Goal: Task Accomplishment & Management: Manage account settings

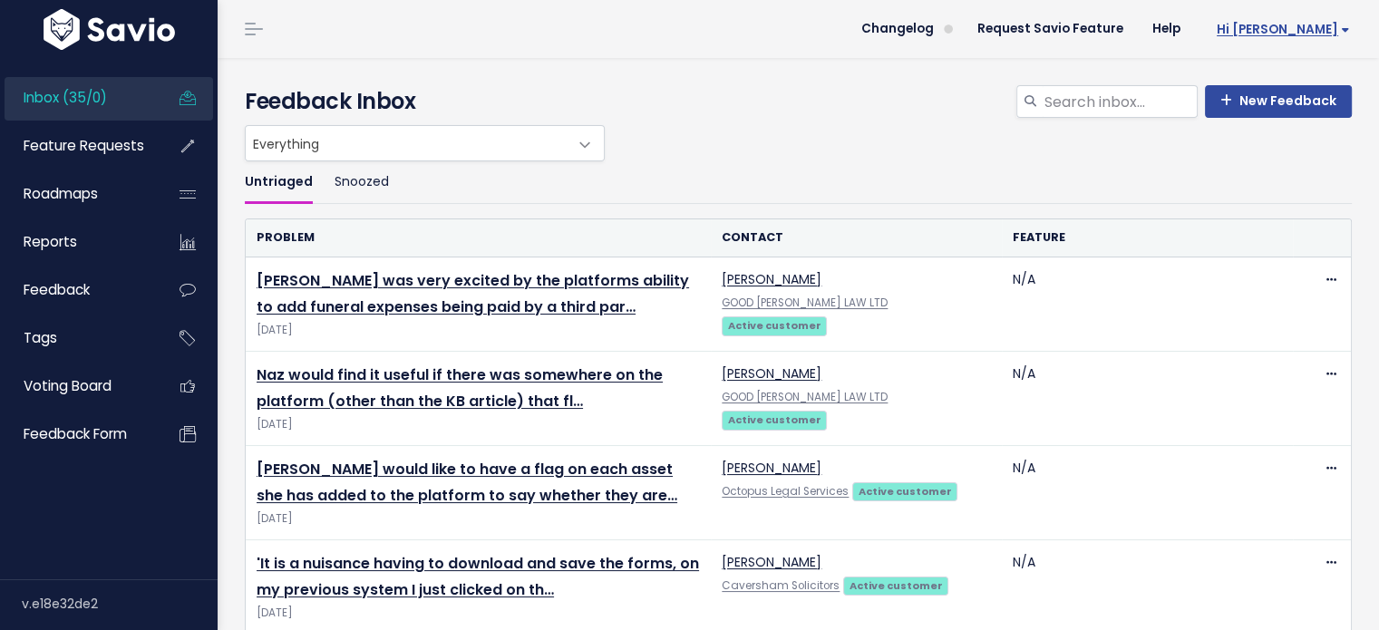
click at [1326, 26] on span "Hi [PERSON_NAME]" at bounding box center [1283, 30] width 133 height 14
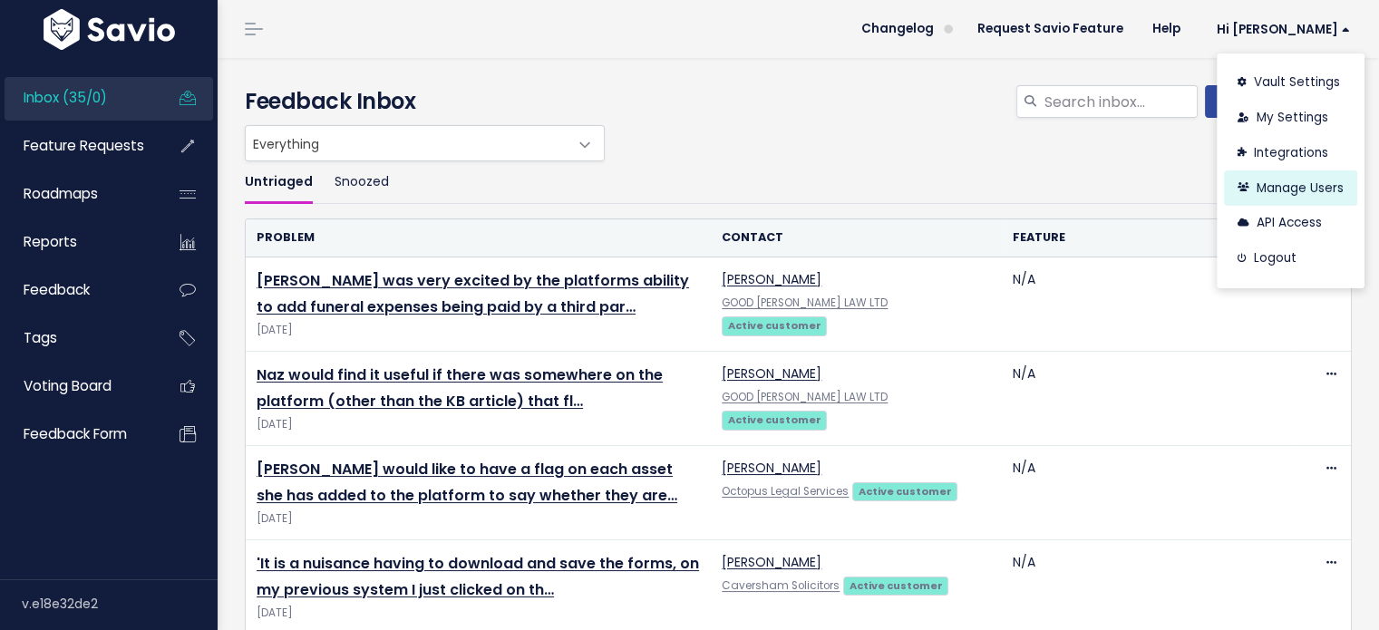
click at [1261, 191] on link "Manage Users" at bounding box center [1290, 187] width 133 height 35
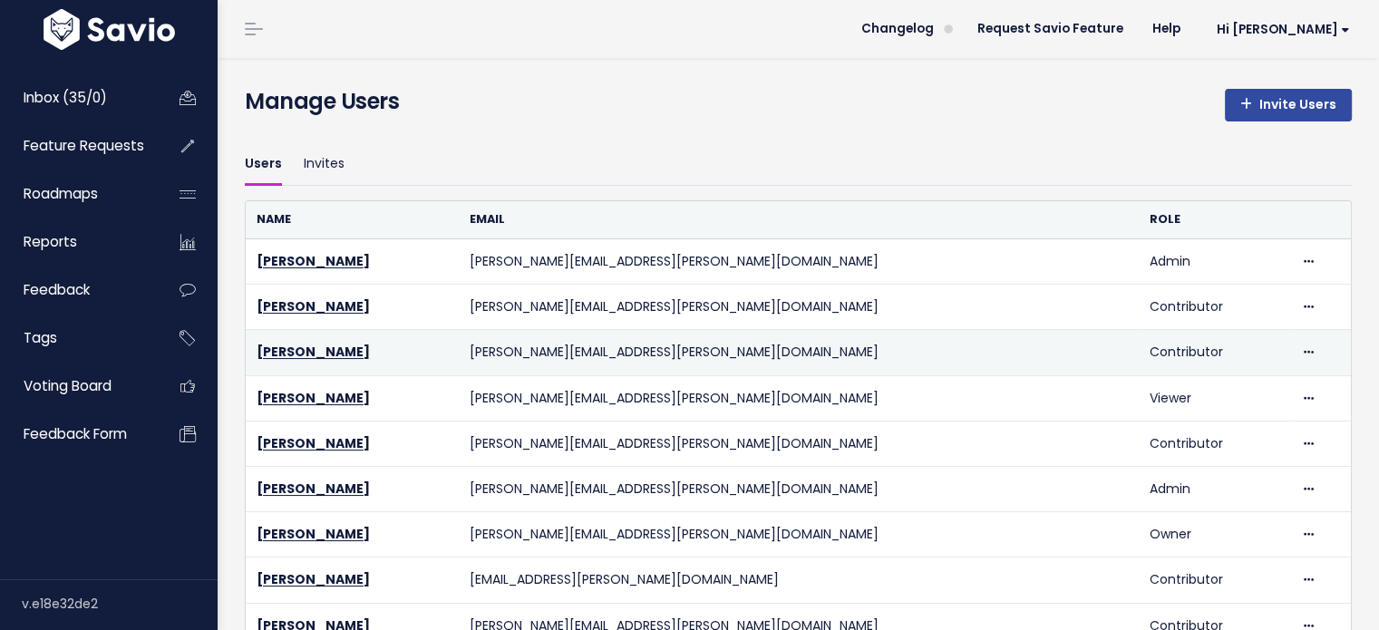
click at [1289, 355] on td "Delete" at bounding box center [1320, 352] width 62 height 45
click at [1304, 352] on icon at bounding box center [1309, 353] width 10 height 12
click at [1194, 401] on link "Delete" at bounding box center [1221, 401] width 131 height 35
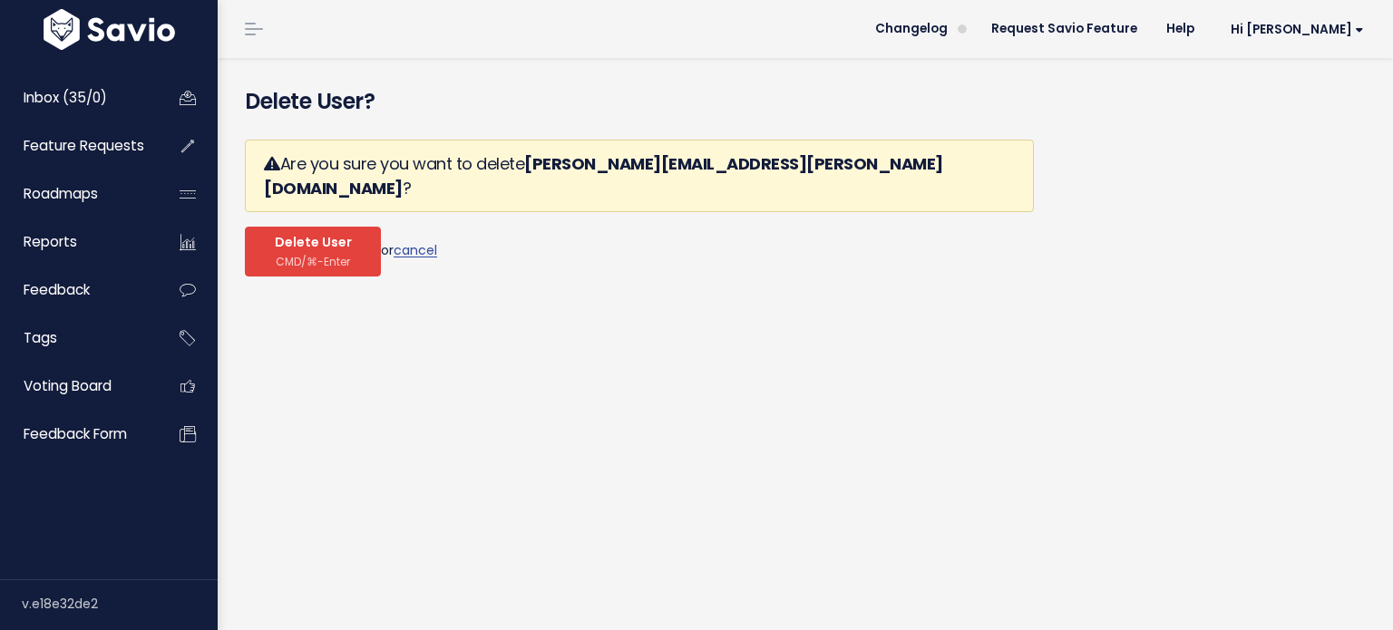
click at [273, 227] on button "Delete User CMD/⌘-Enter" at bounding box center [313, 252] width 136 height 50
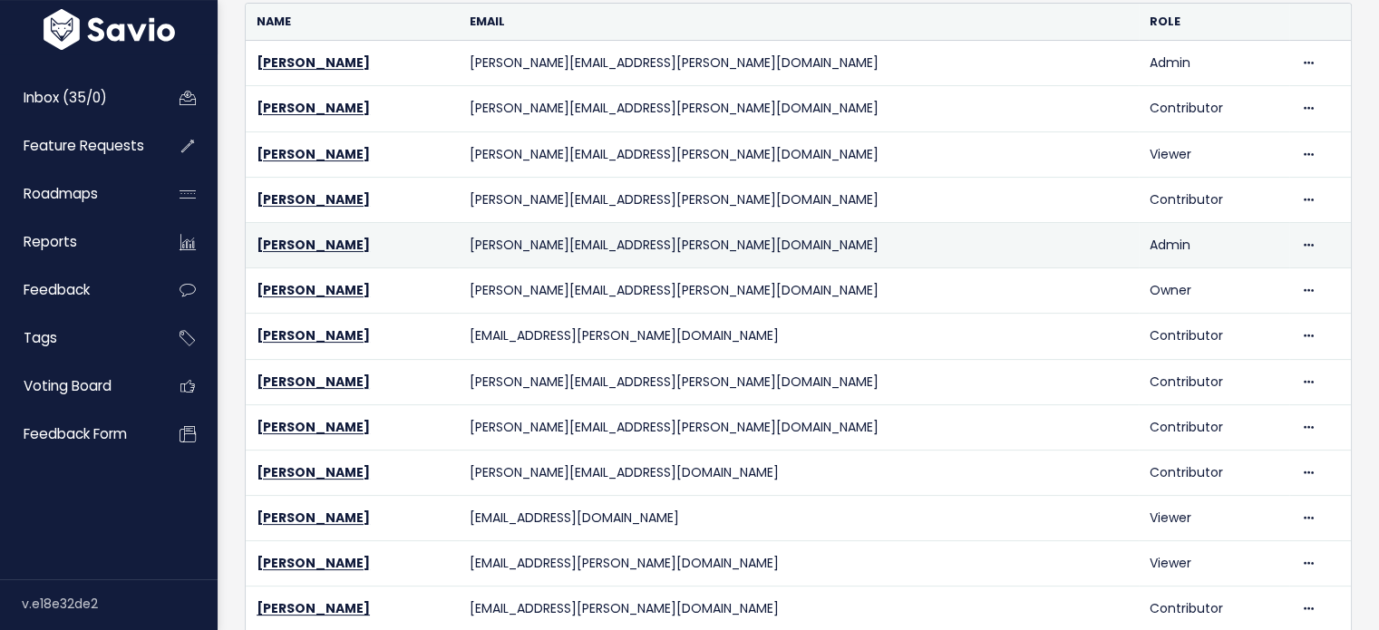
scroll to position [363, 0]
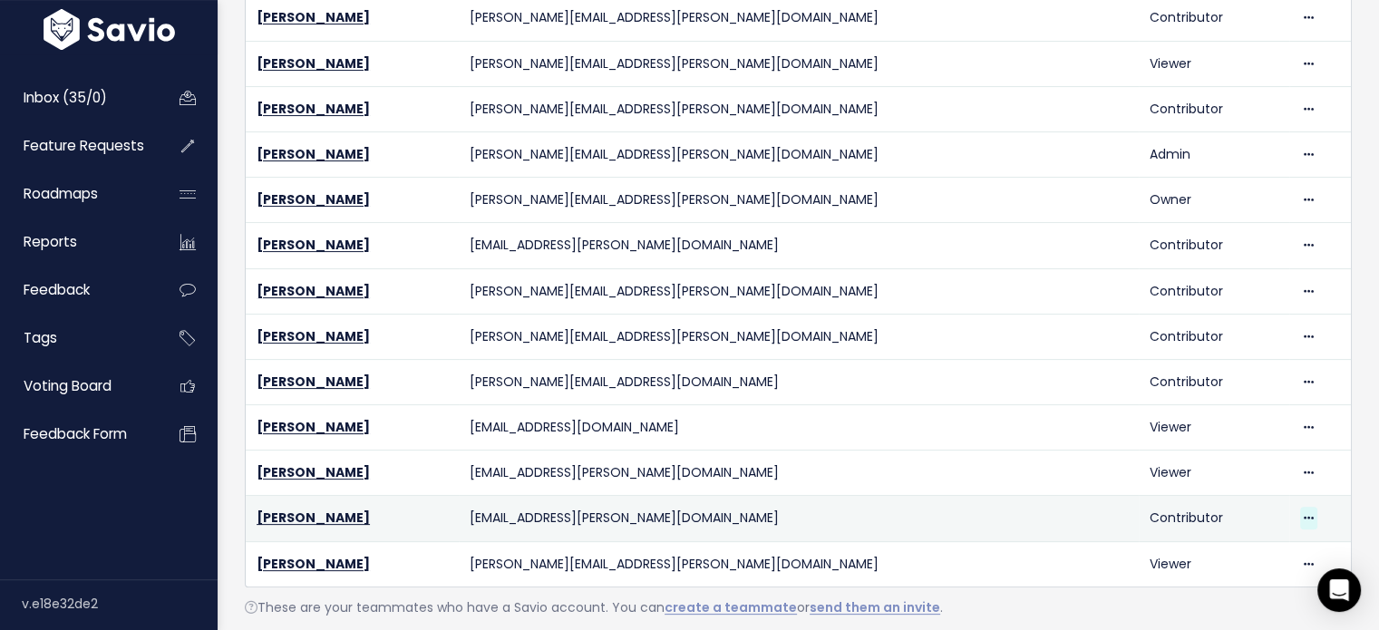
click at [1304, 513] on icon at bounding box center [1309, 519] width 10 height 12
click at [1210, 471] on link "Delete" at bounding box center [1239, 466] width 131 height 35
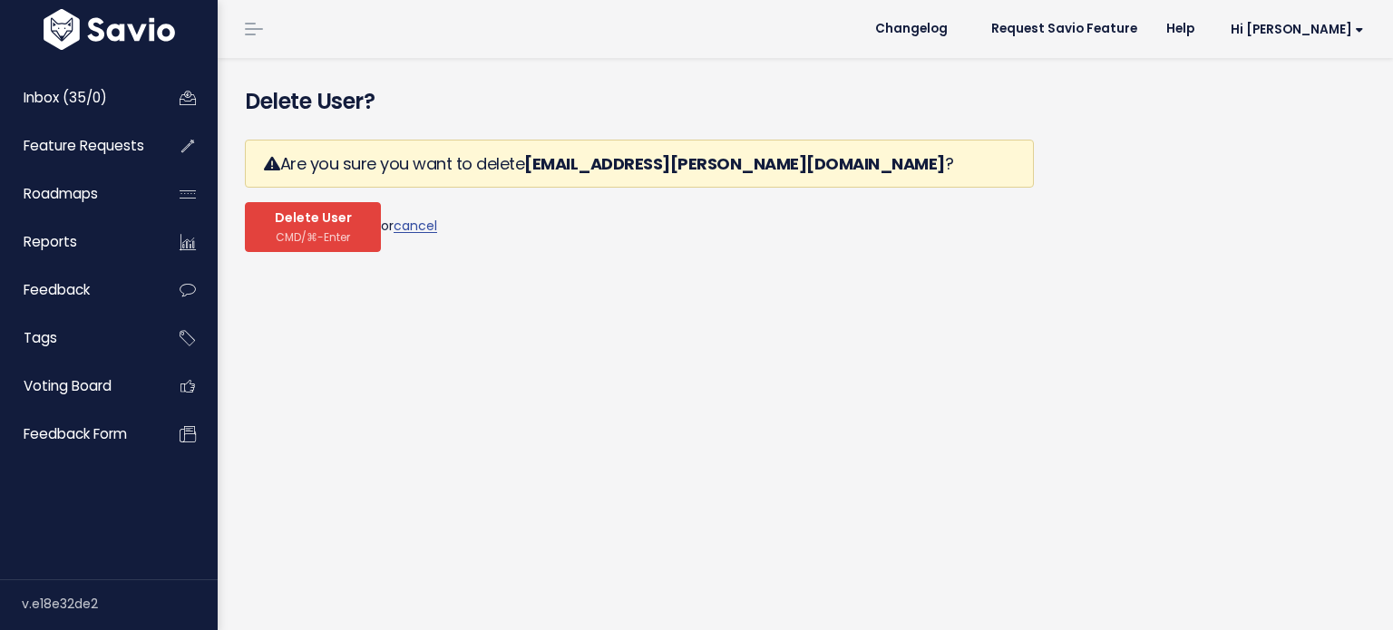
click at [299, 221] on span "Delete User" at bounding box center [313, 218] width 77 height 16
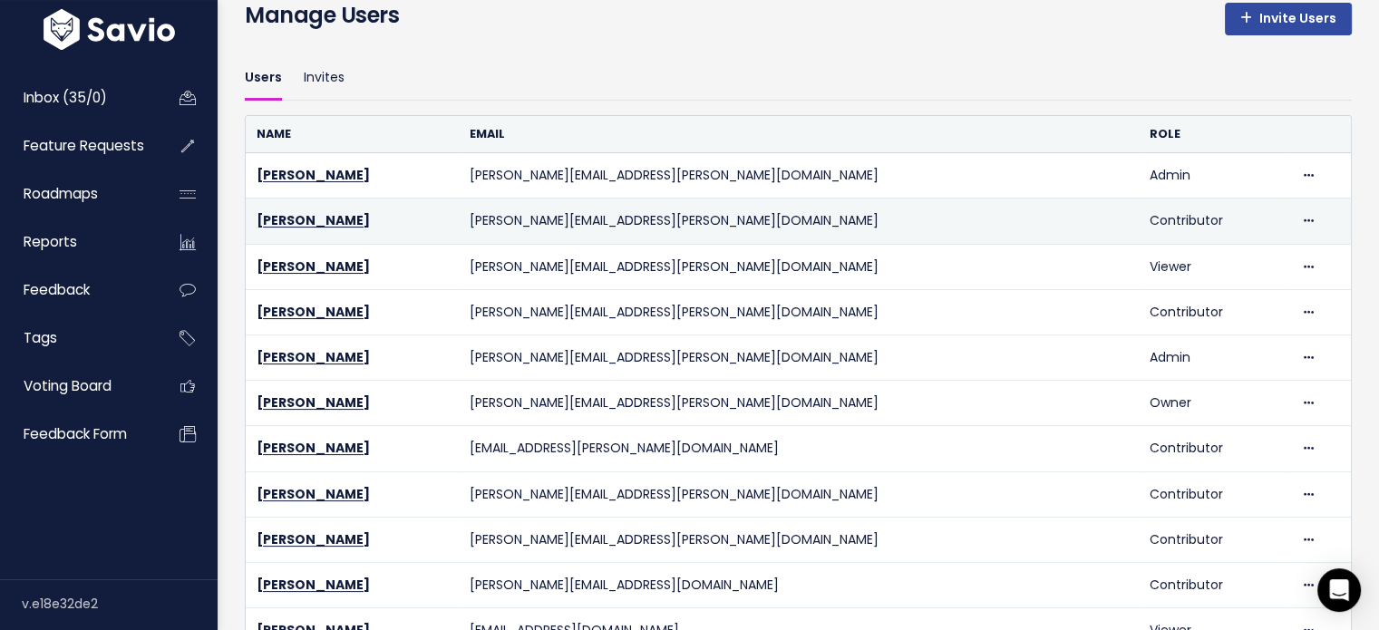
scroll to position [129, 0]
